Goal: Task Accomplishment & Management: Complete application form

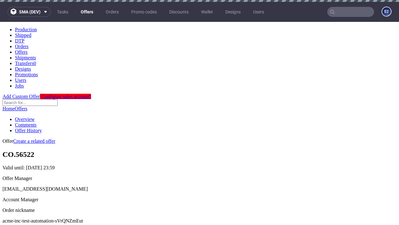
scroll to position [2, 0]
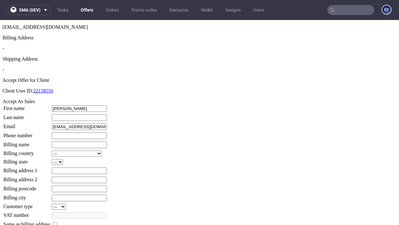
type input "Cathryn"
type input "Morissette"
type input "1509813888"
type input "Ludwig_Ondricka"
select select "13"
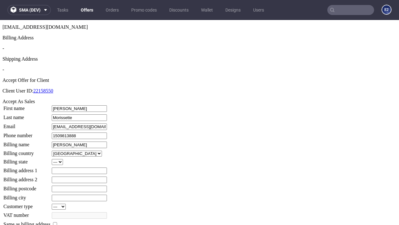
select select "132"
type input "Ludwig_Ondricka"
type input "2 Batz Crescent"
type input "MR3 7PT"
type input "Powlowskithorpe"
